Goal: Task Accomplishment & Management: Manage account settings

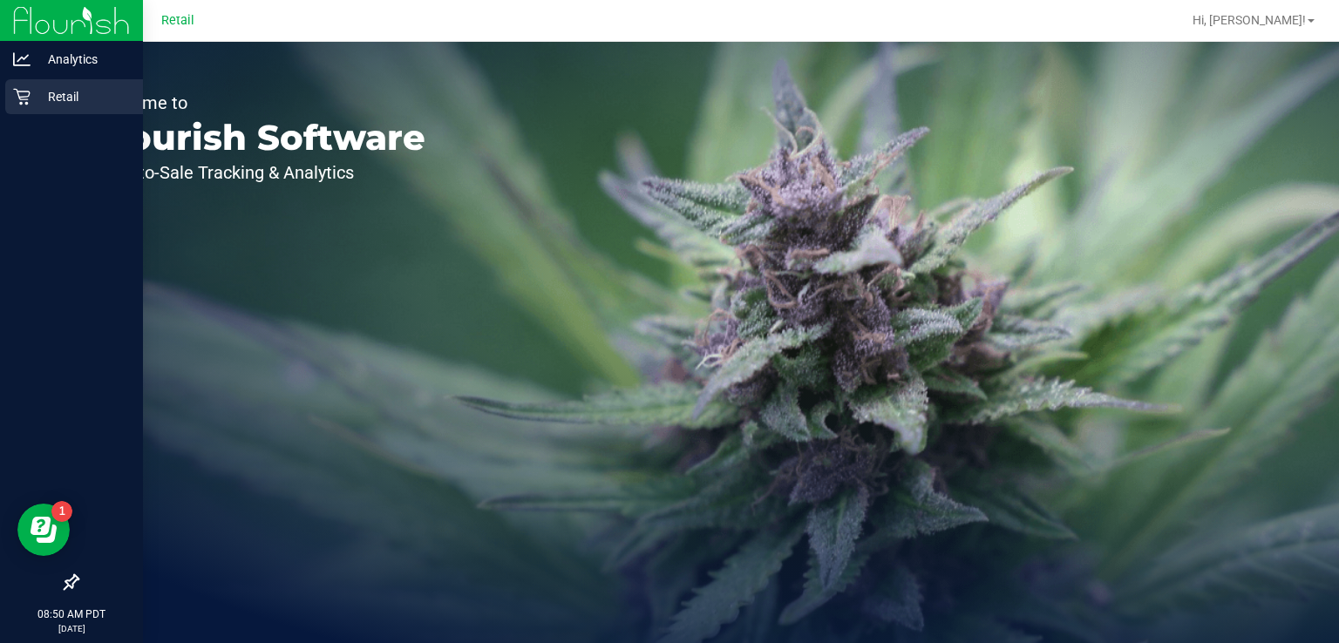
click at [31, 112] on div "Retail" at bounding box center [74, 96] width 138 height 35
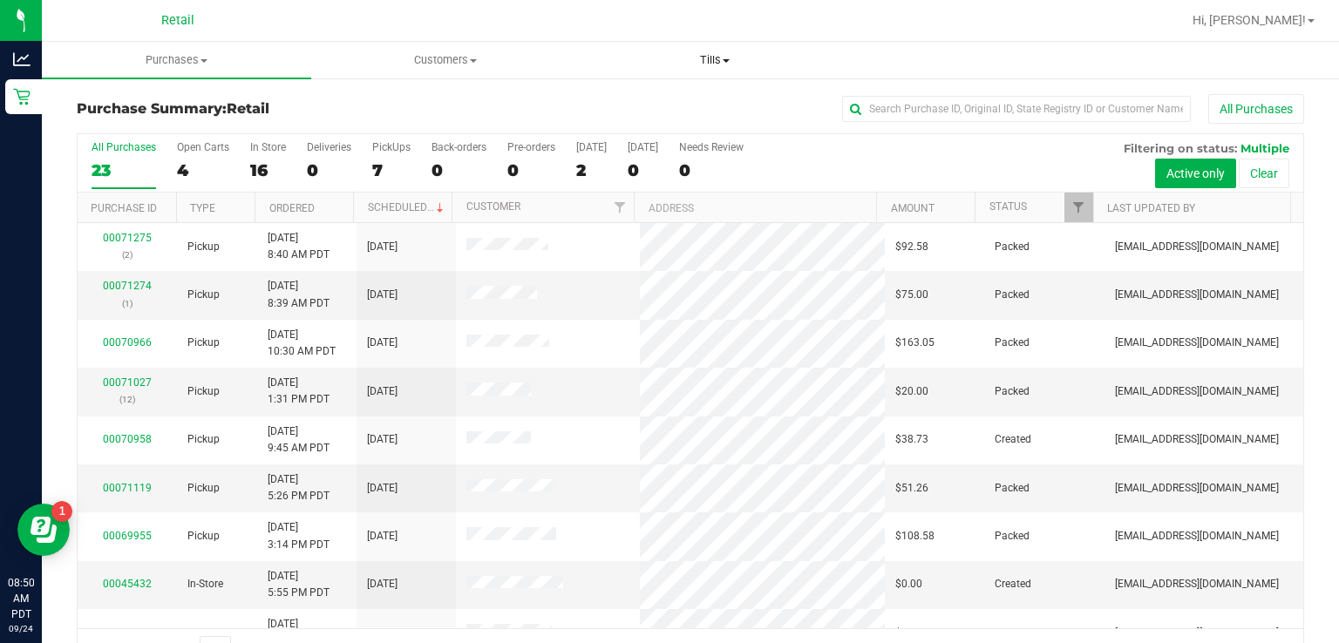
click at [715, 58] on span "Tills" at bounding box center [715, 60] width 268 height 16
click at [625, 105] on span "Manage tills" at bounding box center [639, 105] width 118 height 15
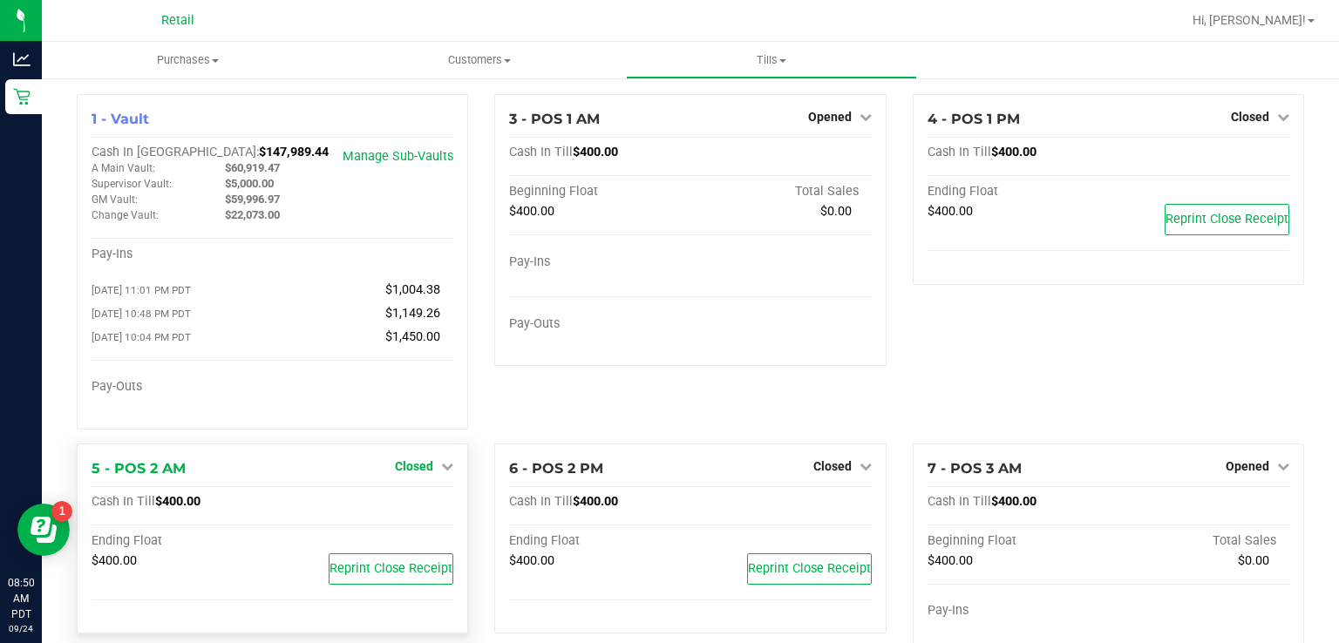
click at [424, 471] on span "Closed" at bounding box center [414, 466] width 38 height 14
click at [395, 509] on link "Open Till" at bounding box center [414, 502] width 46 height 14
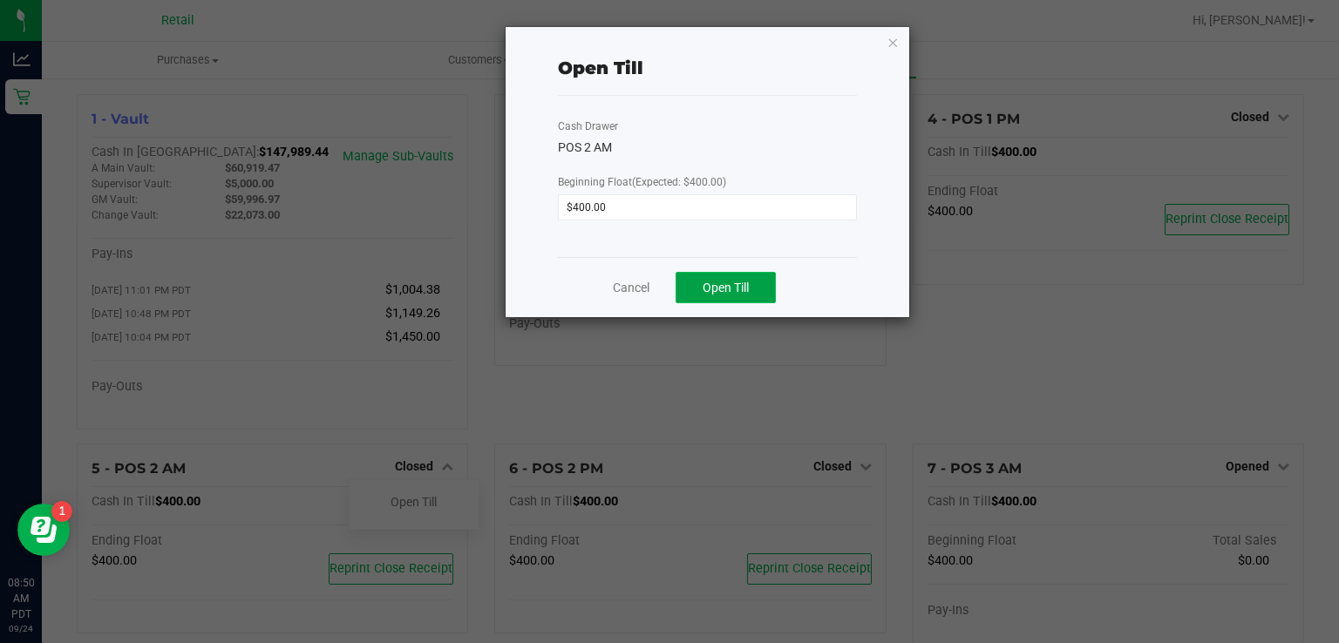
click at [728, 286] on span "Open Till" at bounding box center [726, 288] width 46 height 14
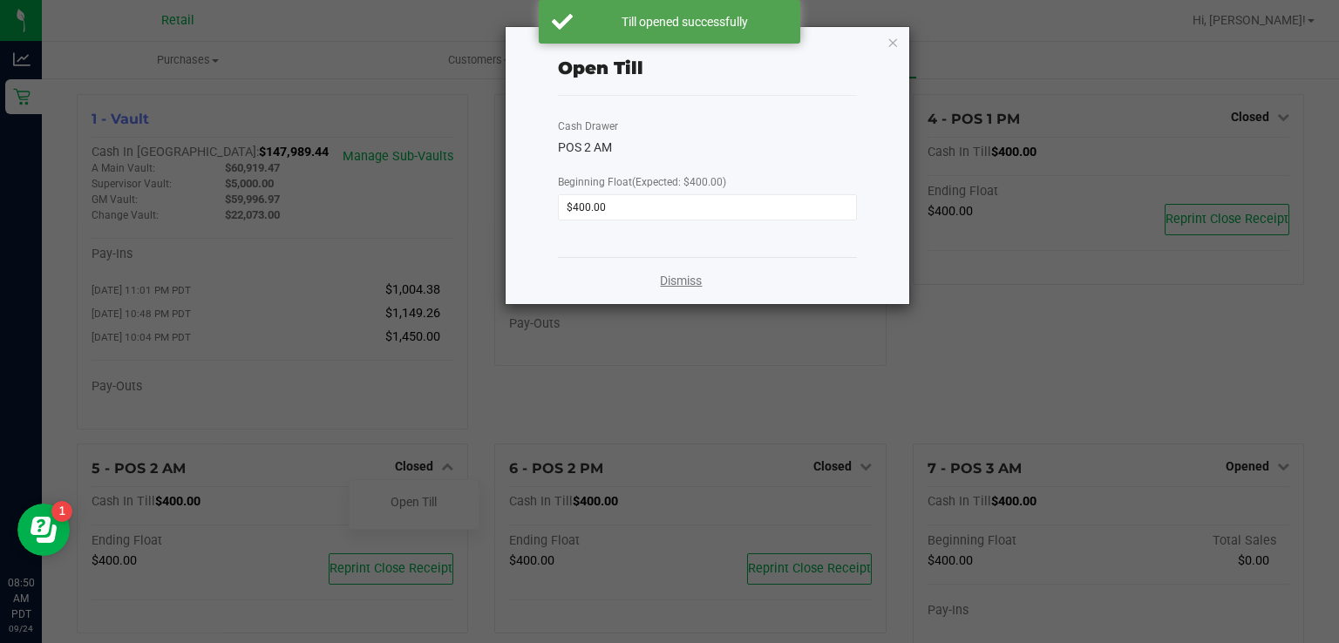
click at [683, 285] on link "Dismiss" at bounding box center [681, 281] width 42 height 18
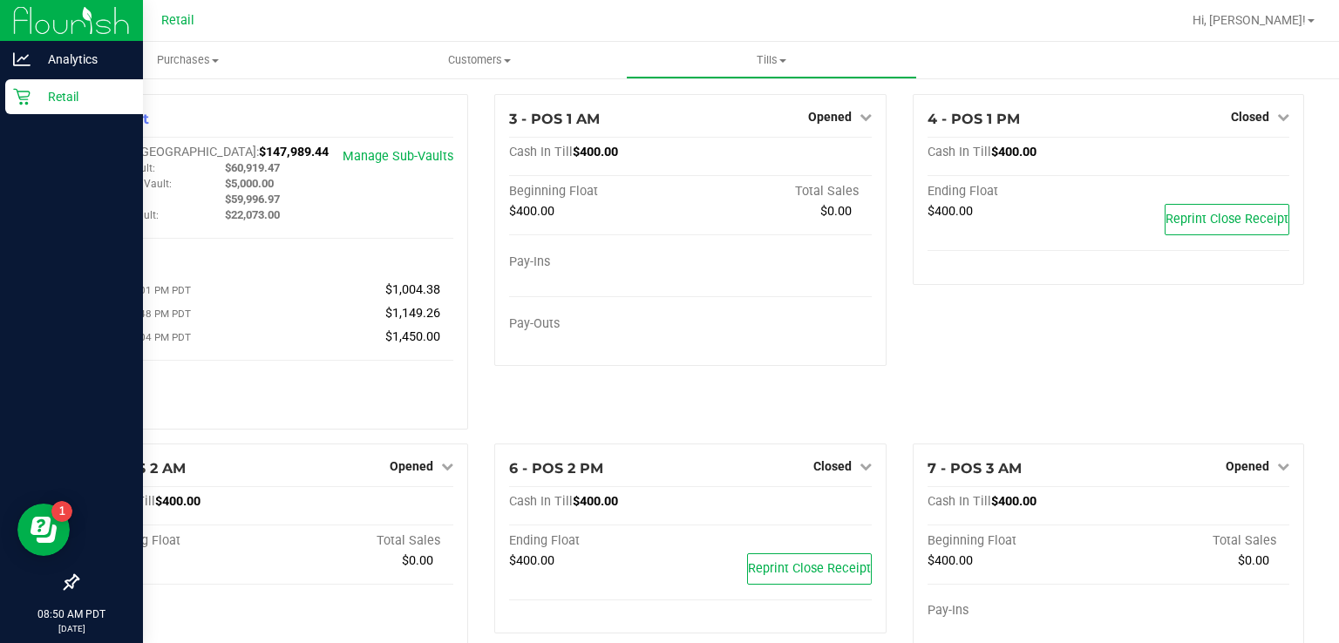
click at [24, 94] on icon at bounding box center [21, 96] width 17 height 17
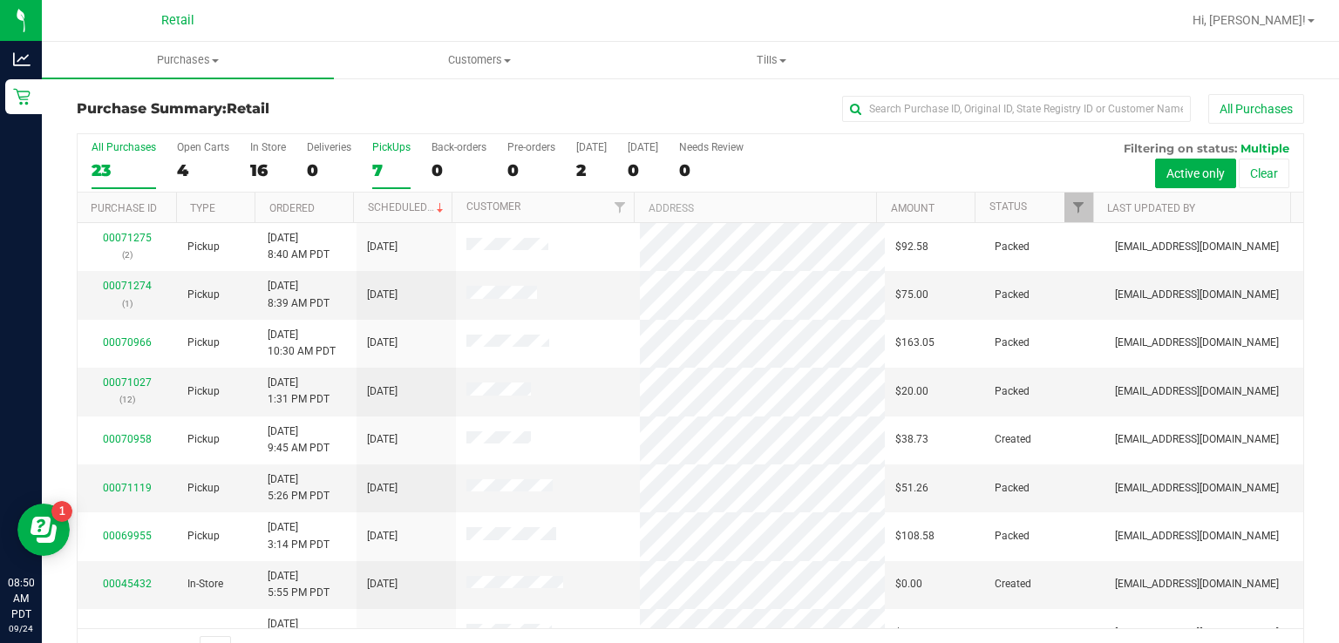
click at [396, 141] on div "PickUps" at bounding box center [391, 147] width 38 height 12
click at [0, 0] on input "PickUps 7" at bounding box center [0, 0] width 0 height 0
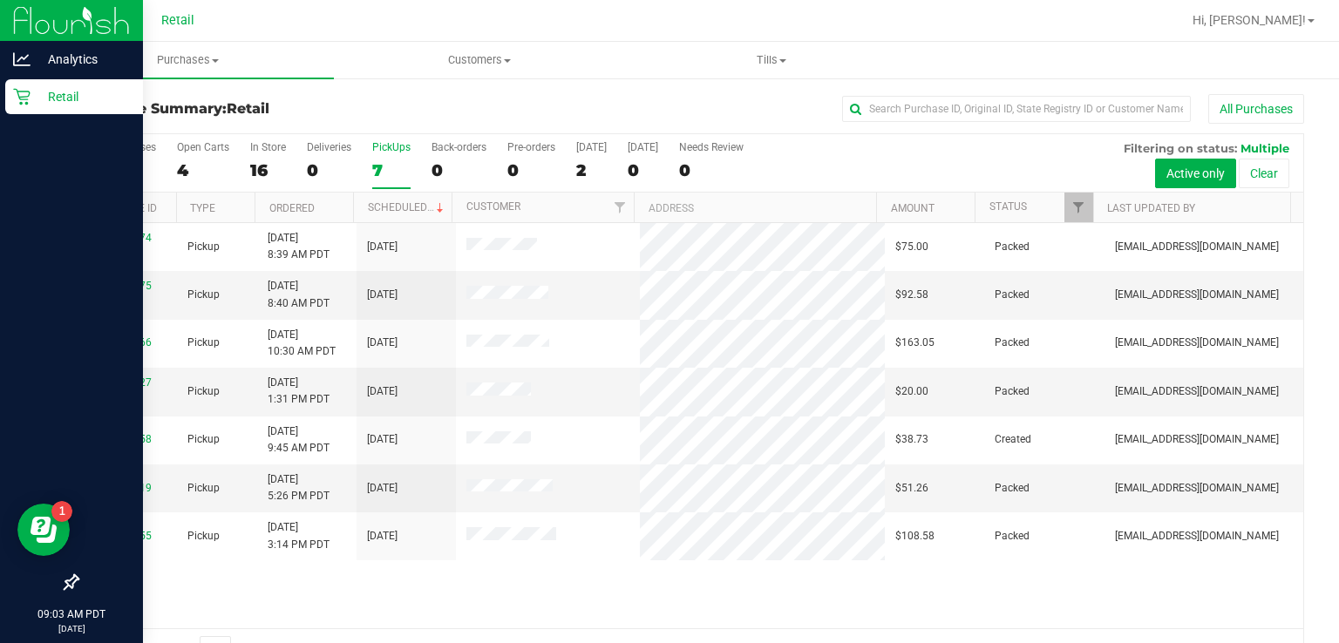
click at [22, 111] on div "Retail" at bounding box center [74, 96] width 138 height 35
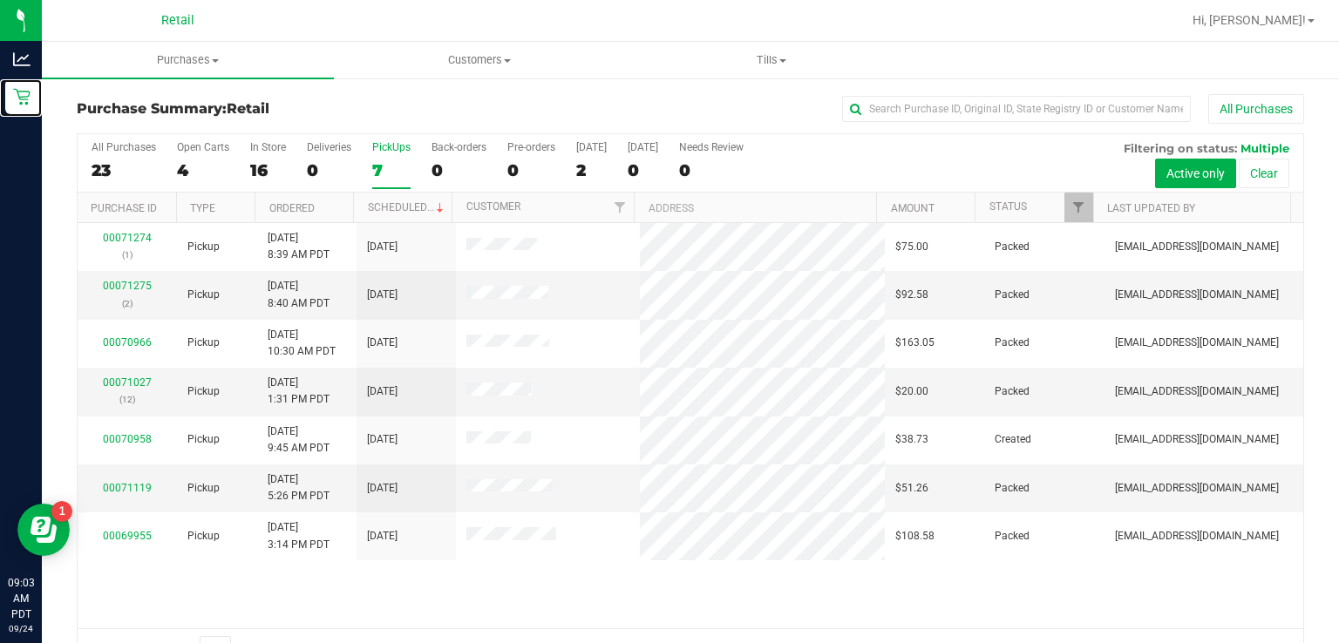
click at [391, 146] on div "PickUps" at bounding box center [391, 147] width 38 height 12
click at [0, 0] on input "PickUps 7" at bounding box center [0, 0] width 0 height 0
